Goal: Navigation & Orientation: Find specific page/section

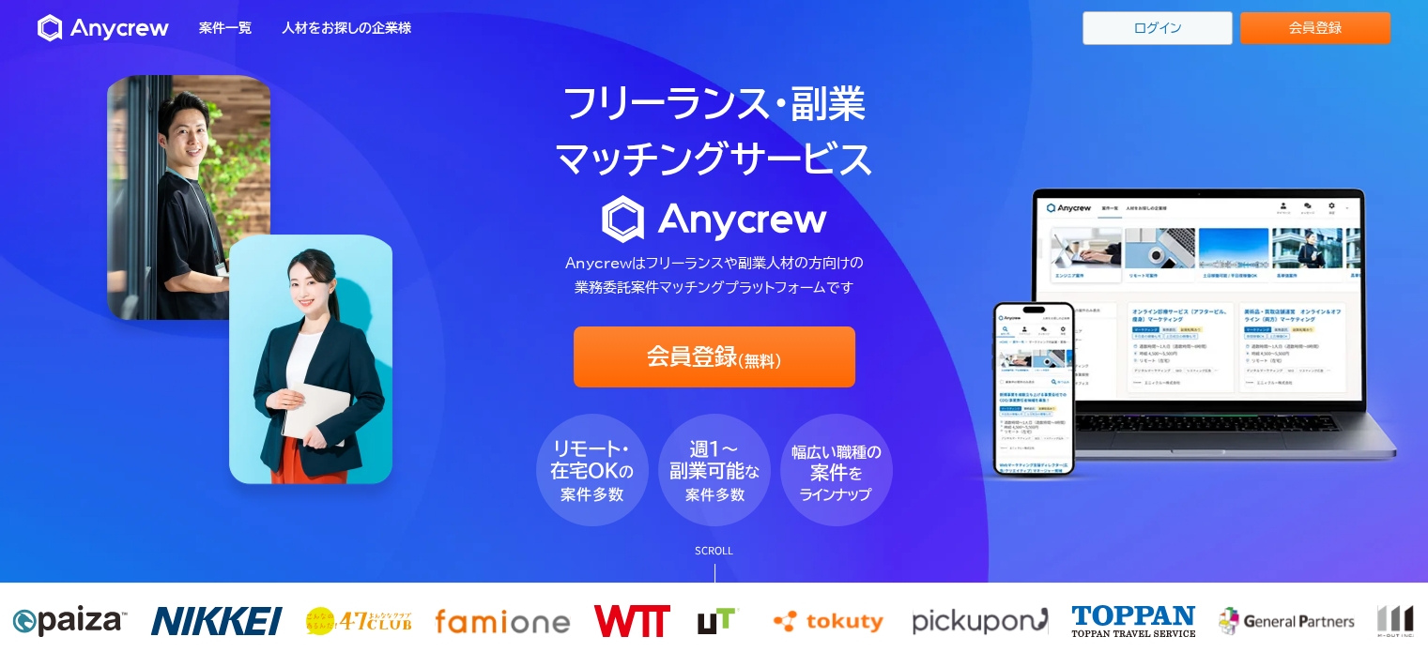
click at [1136, 25] on link "ログイン" at bounding box center [1157, 28] width 150 height 34
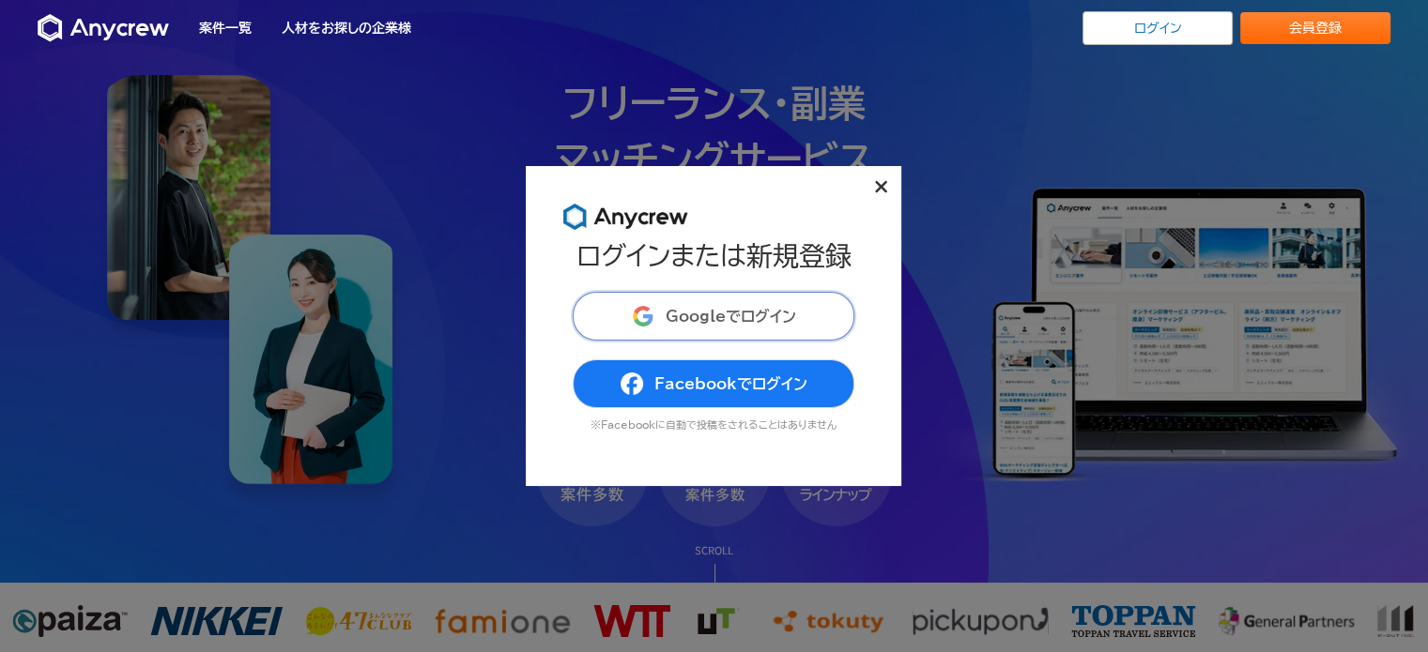
click at [723, 326] on button "Googleでログイン" at bounding box center [714, 316] width 282 height 49
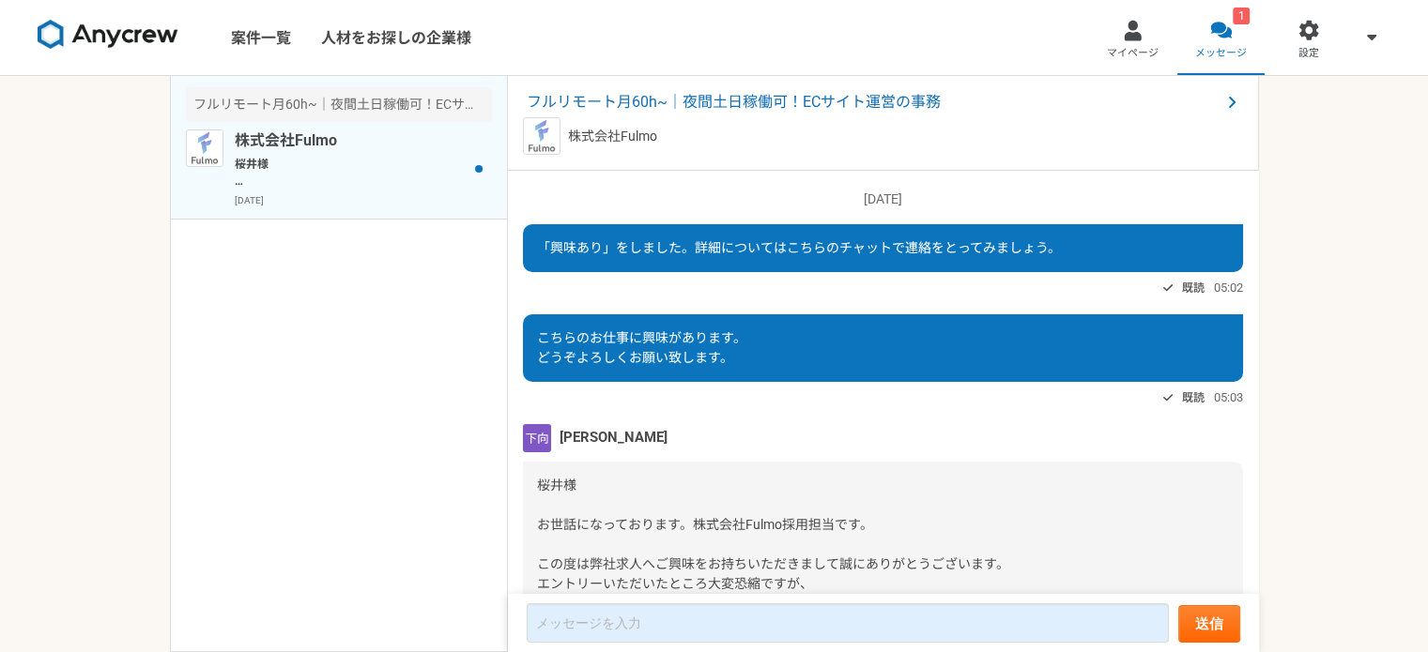
scroll to position [248, 0]
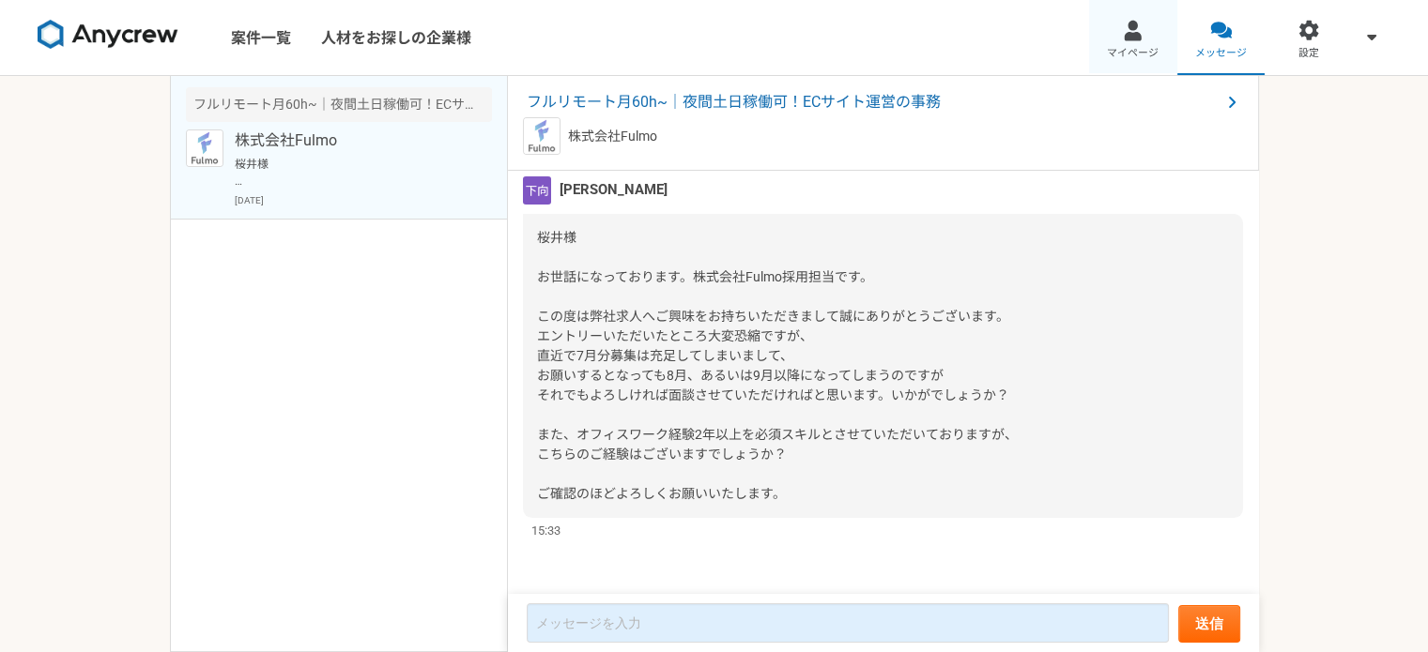
click at [1147, 50] on span "マイページ" at bounding box center [1133, 53] width 52 height 15
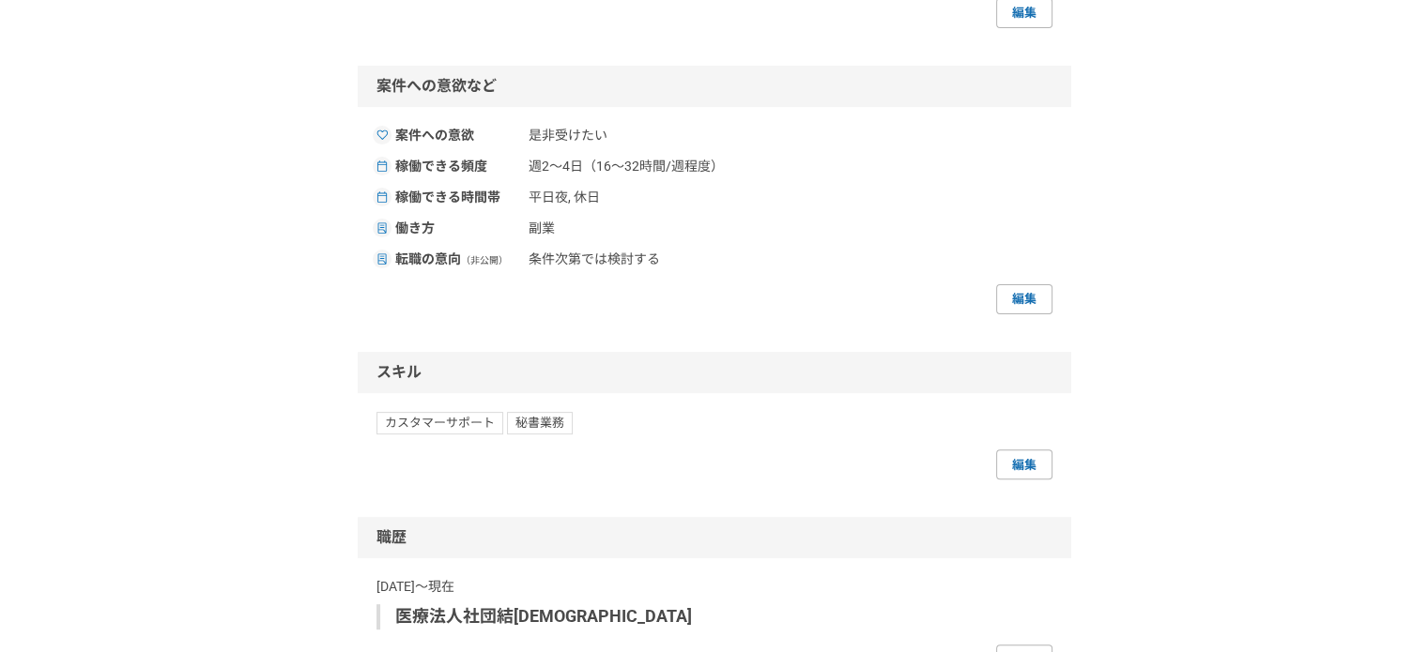
scroll to position [751, 0]
